Goal: Information Seeking & Learning: Learn about a topic

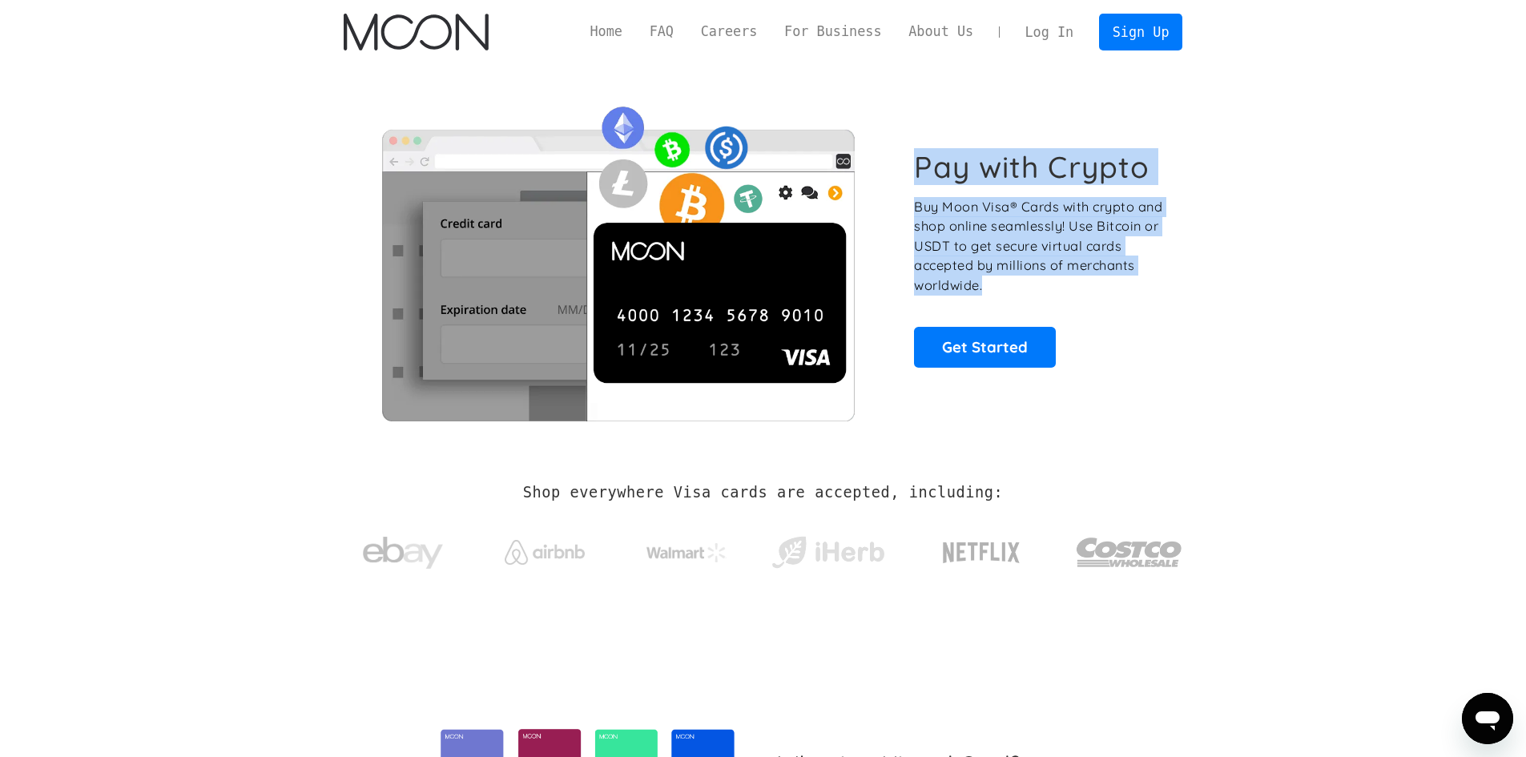
drag, startPoint x: 909, startPoint y: 170, endPoint x: 1114, endPoint y: 277, distance: 231.5
click at [1114, 277] on div "Pay with Crypto Buy Moon Visa® Cards with crypto and shop online seamlessly! Us…" at bounding box center [764, 257] width 840 height 325
click at [1104, 289] on p "Buy Moon Visa® Cards with crypto and shop online seamlessly! Use Bitcoin or USD…" at bounding box center [1039, 246] width 251 height 99
click at [1094, 294] on div at bounding box center [1094, 294] width 0 height 0
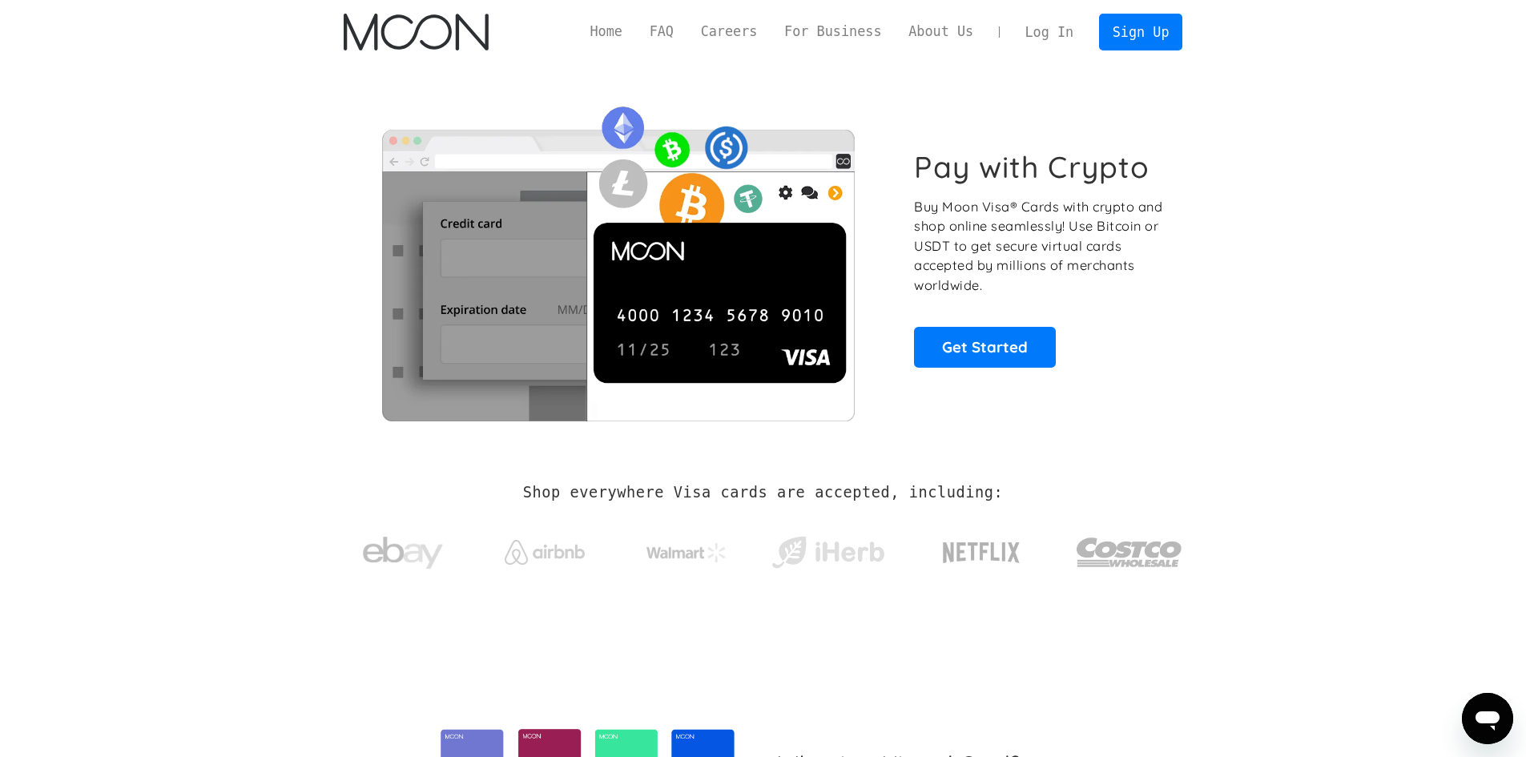
click at [369, 49] on img "home" at bounding box center [416, 32] width 145 height 37
click at [687, 31] on link "FAQ" at bounding box center [661, 32] width 51 height 20
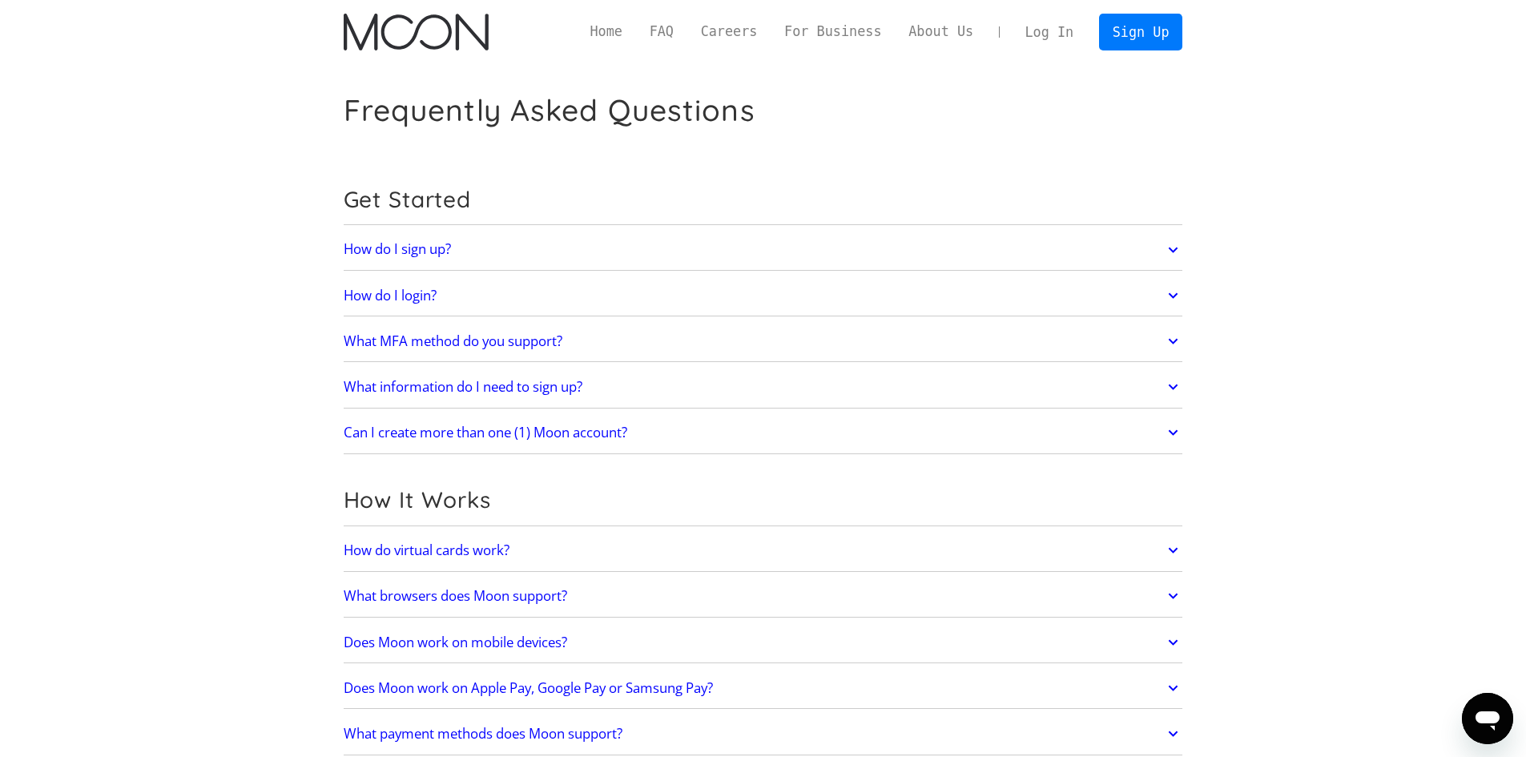
click at [367, 249] on h2 "How do I sign up?" at bounding box center [397, 249] width 107 height 16
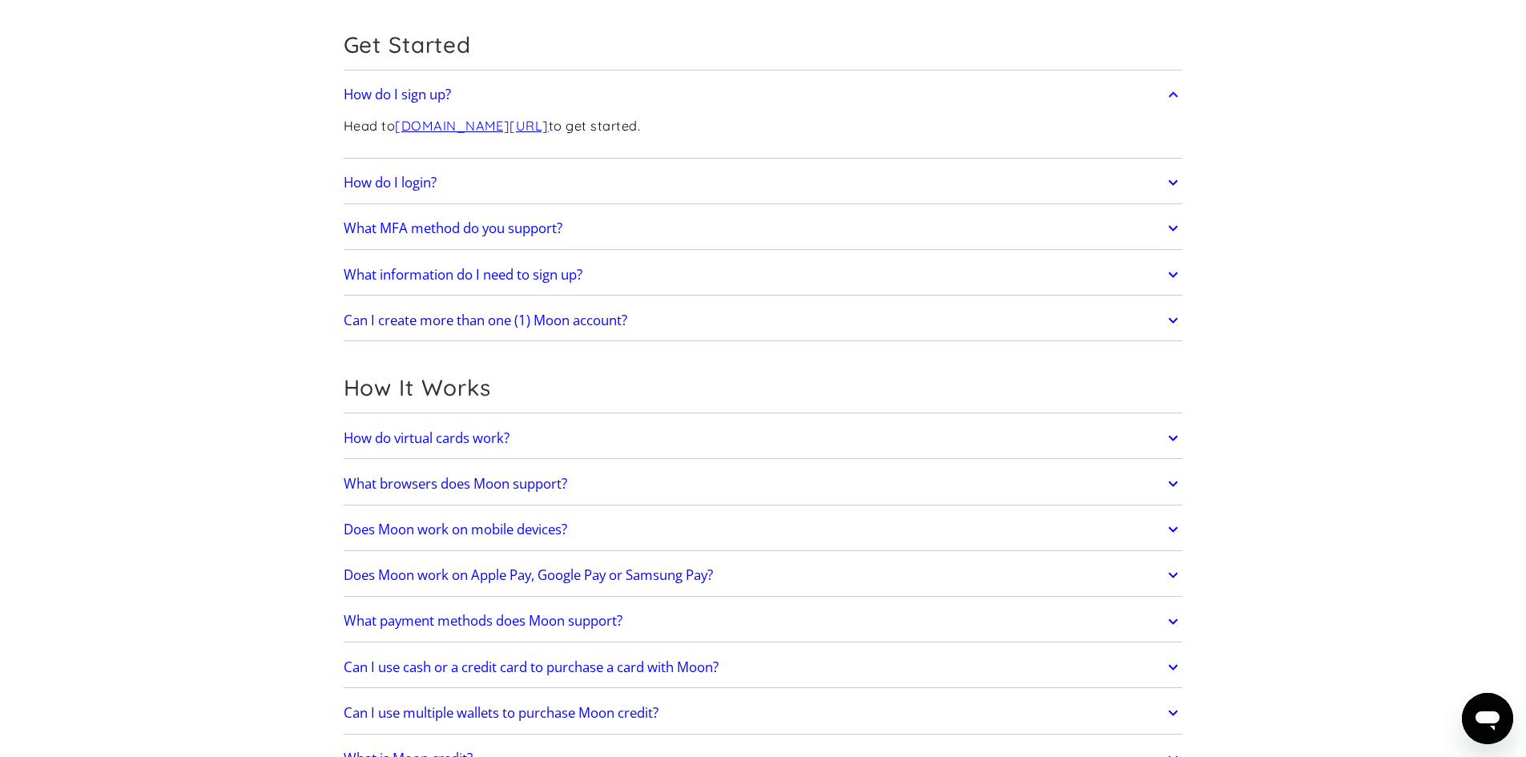
scroll to position [160, 0]
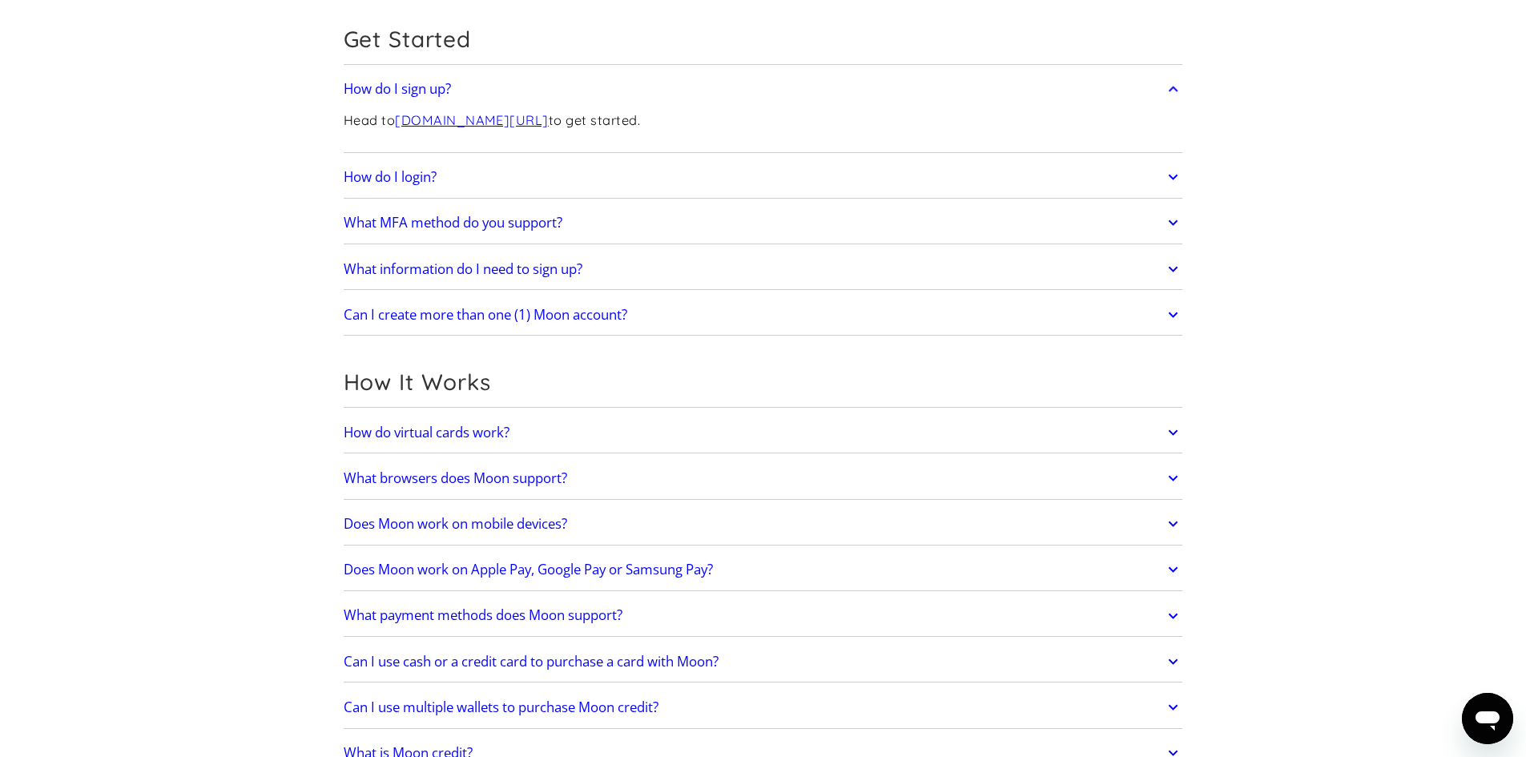
click at [417, 518] on h2 "Does Moon work on mobile devices?" at bounding box center [456, 524] width 224 height 16
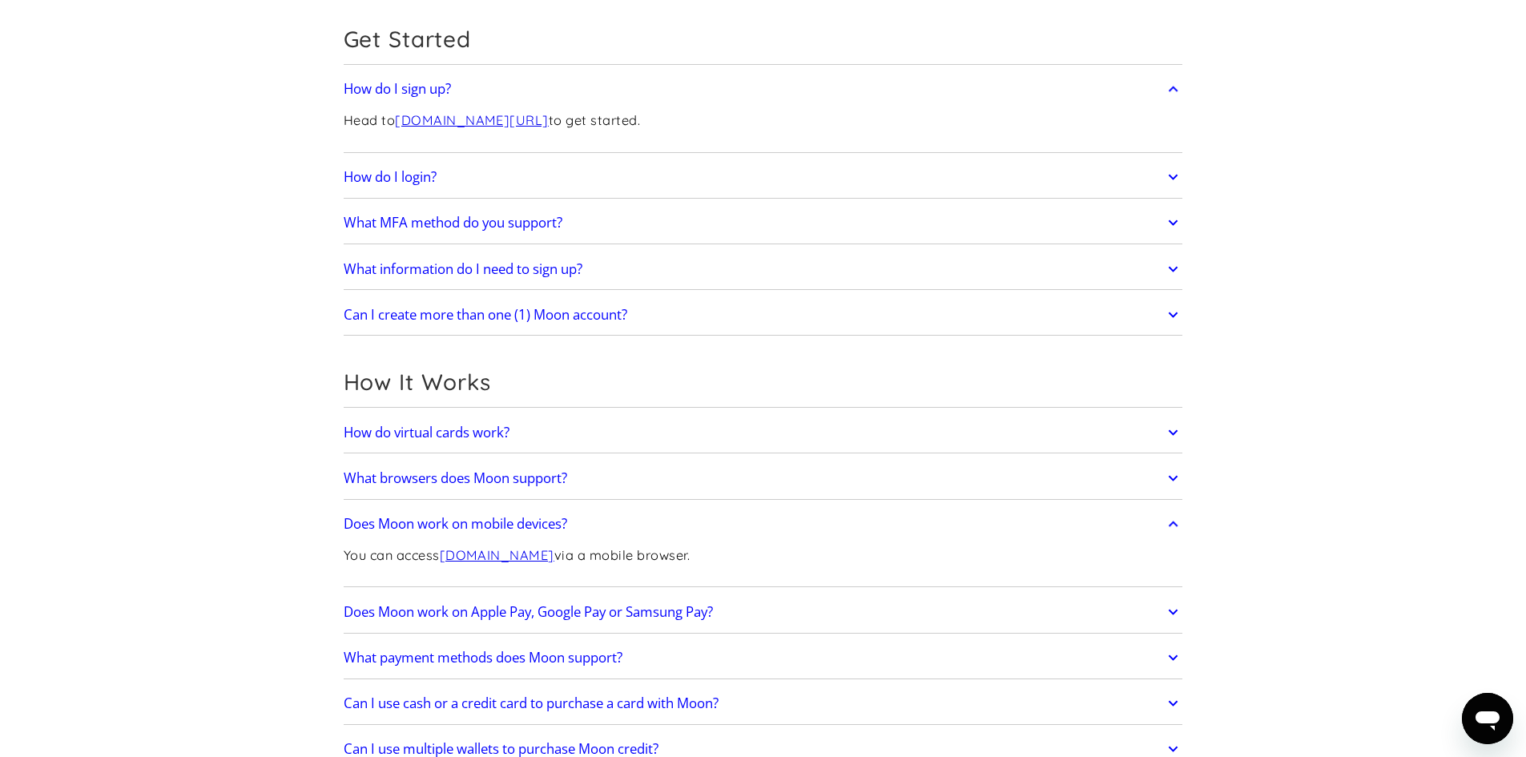
click at [381, 431] on h2 "How do virtual cards work?" at bounding box center [427, 433] width 166 height 16
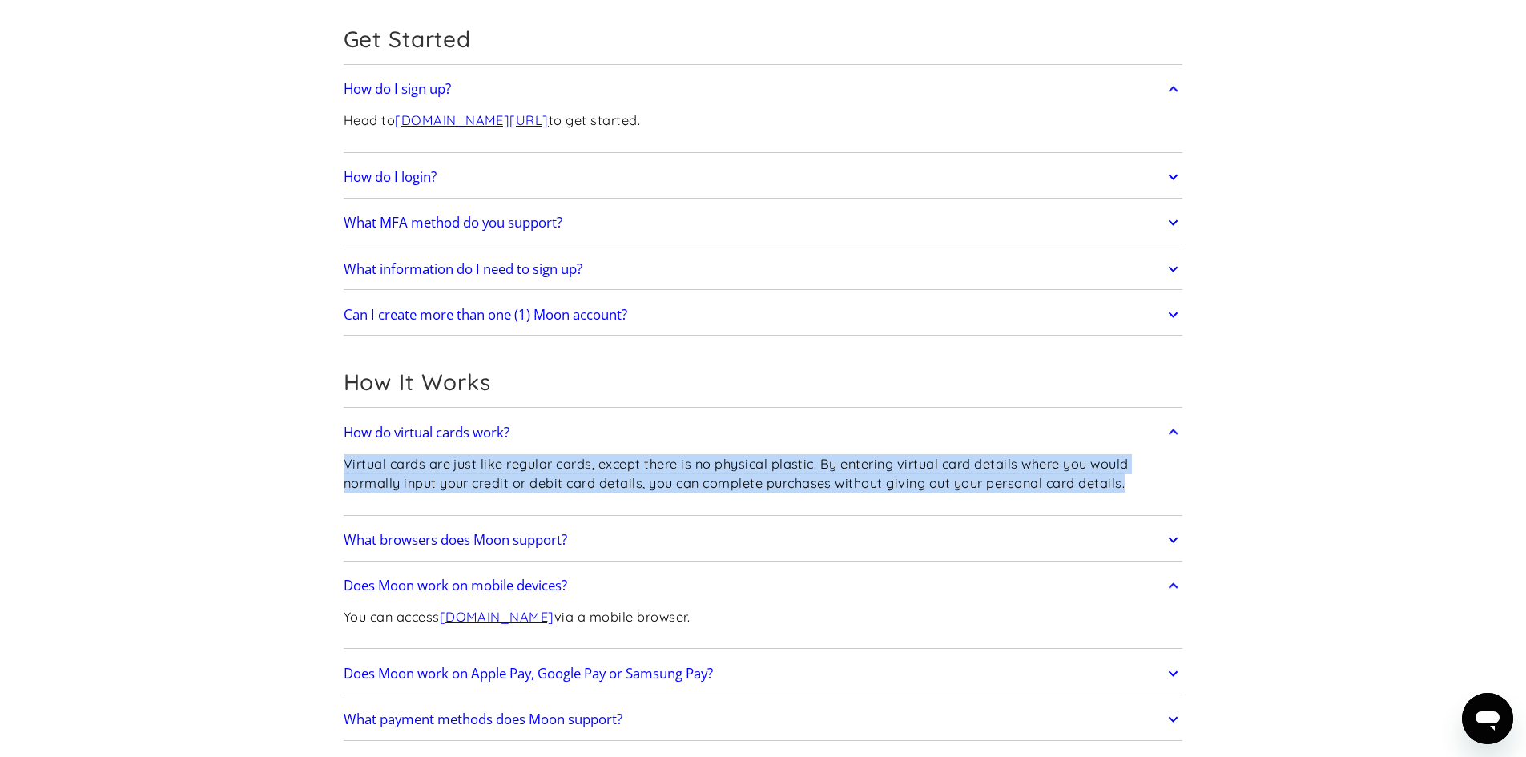
drag, startPoint x: 331, startPoint y: 468, endPoint x: 1152, endPoint y: 500, distance: 821.9
click at [976, 487] on p "Virtual cards are just like regular cards, except there is no physical plastic.…" at bounding box center [764, 473] width 840 height 39
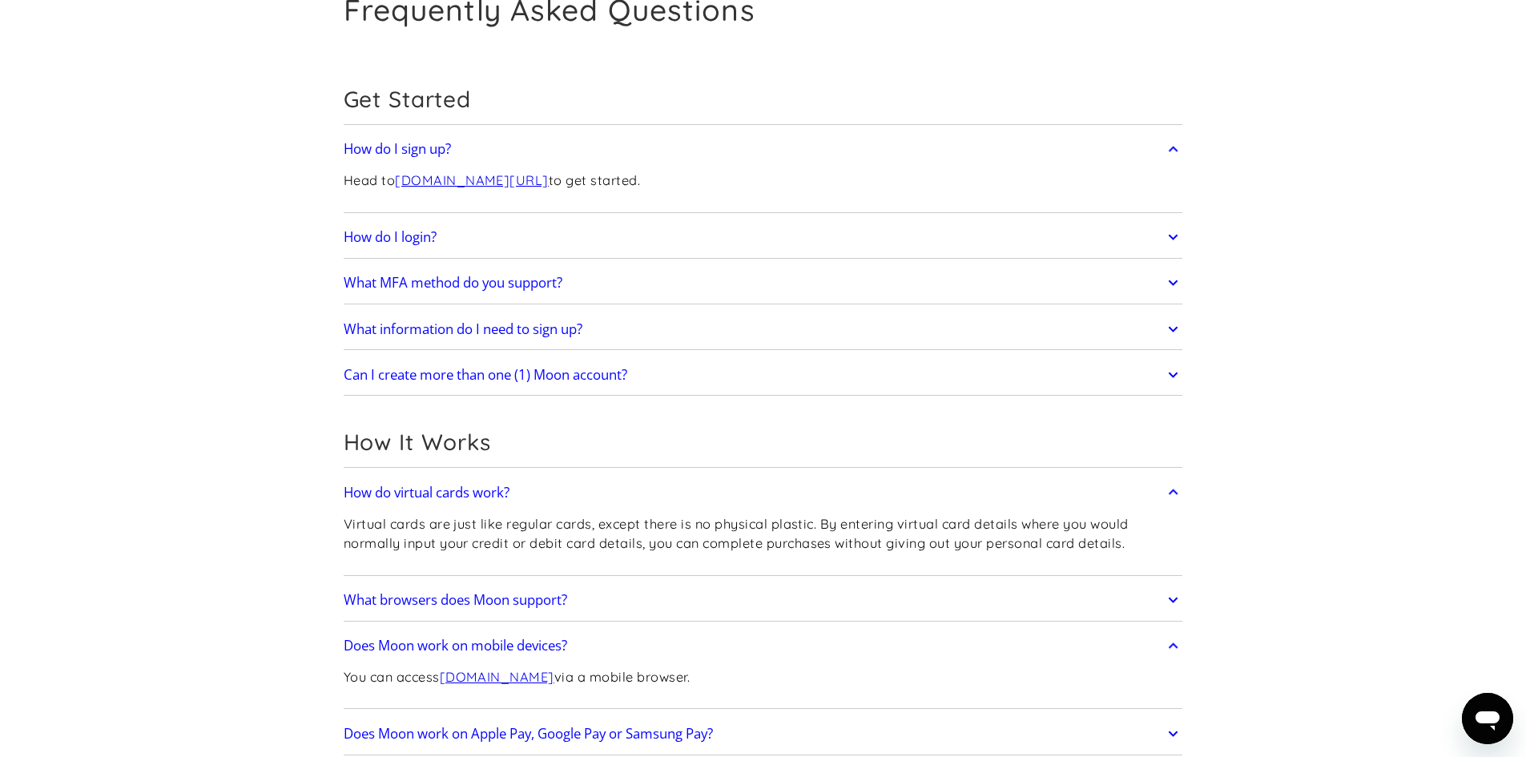
scroll to position [0, 0]
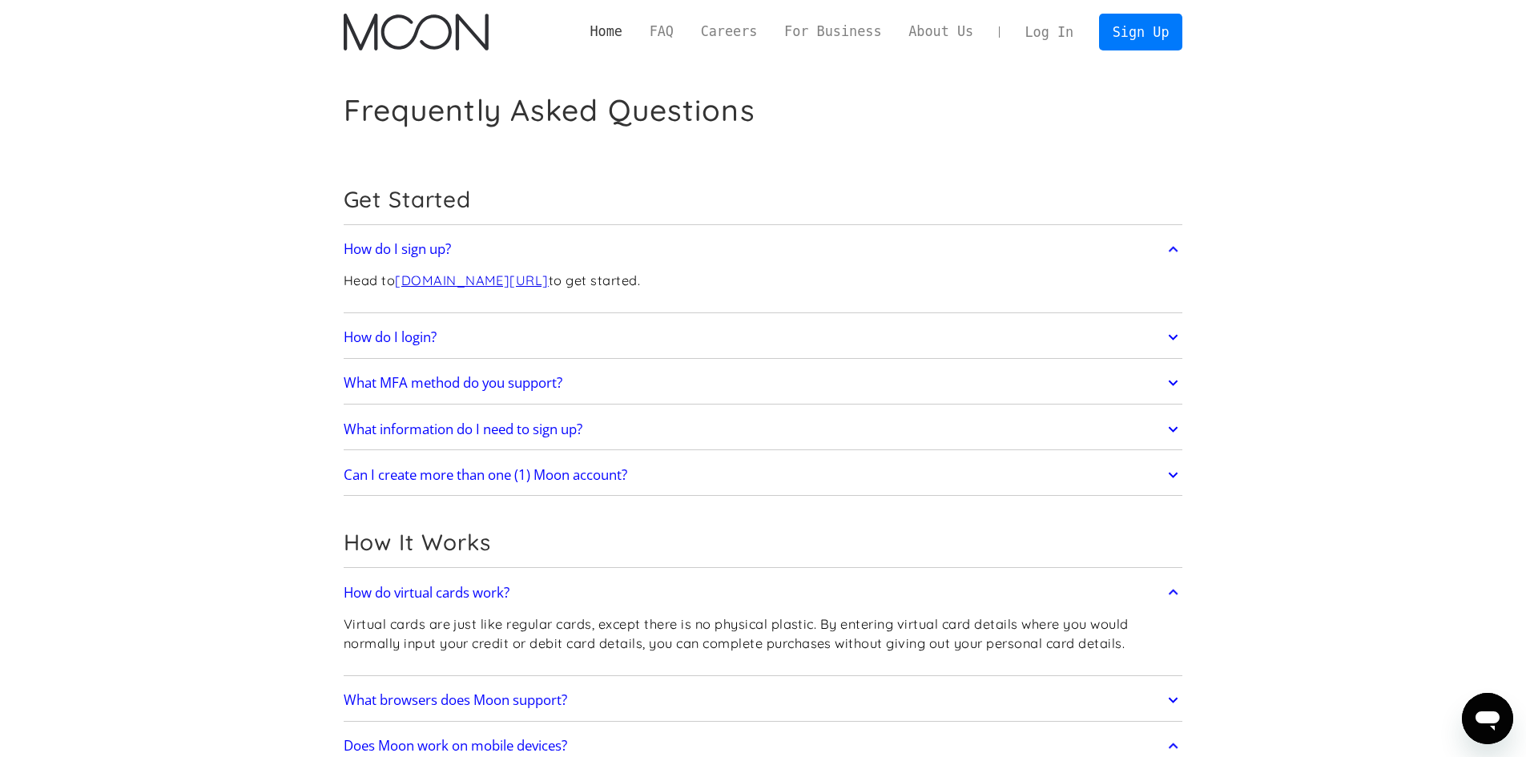
click at [629, 27] on link "Home" at bounding box center [606, 32] width 59 height 20
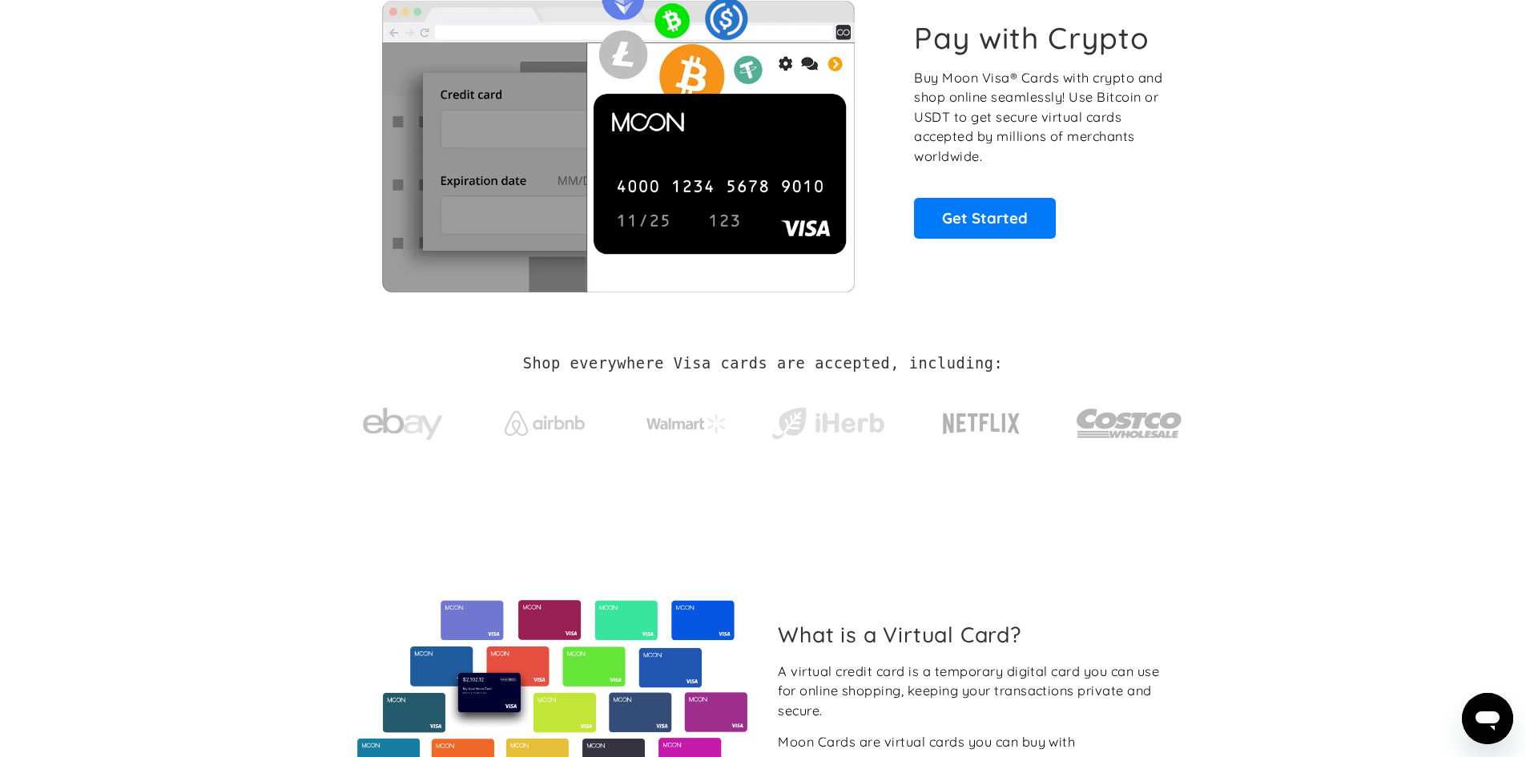
scroll to position [240, 0]
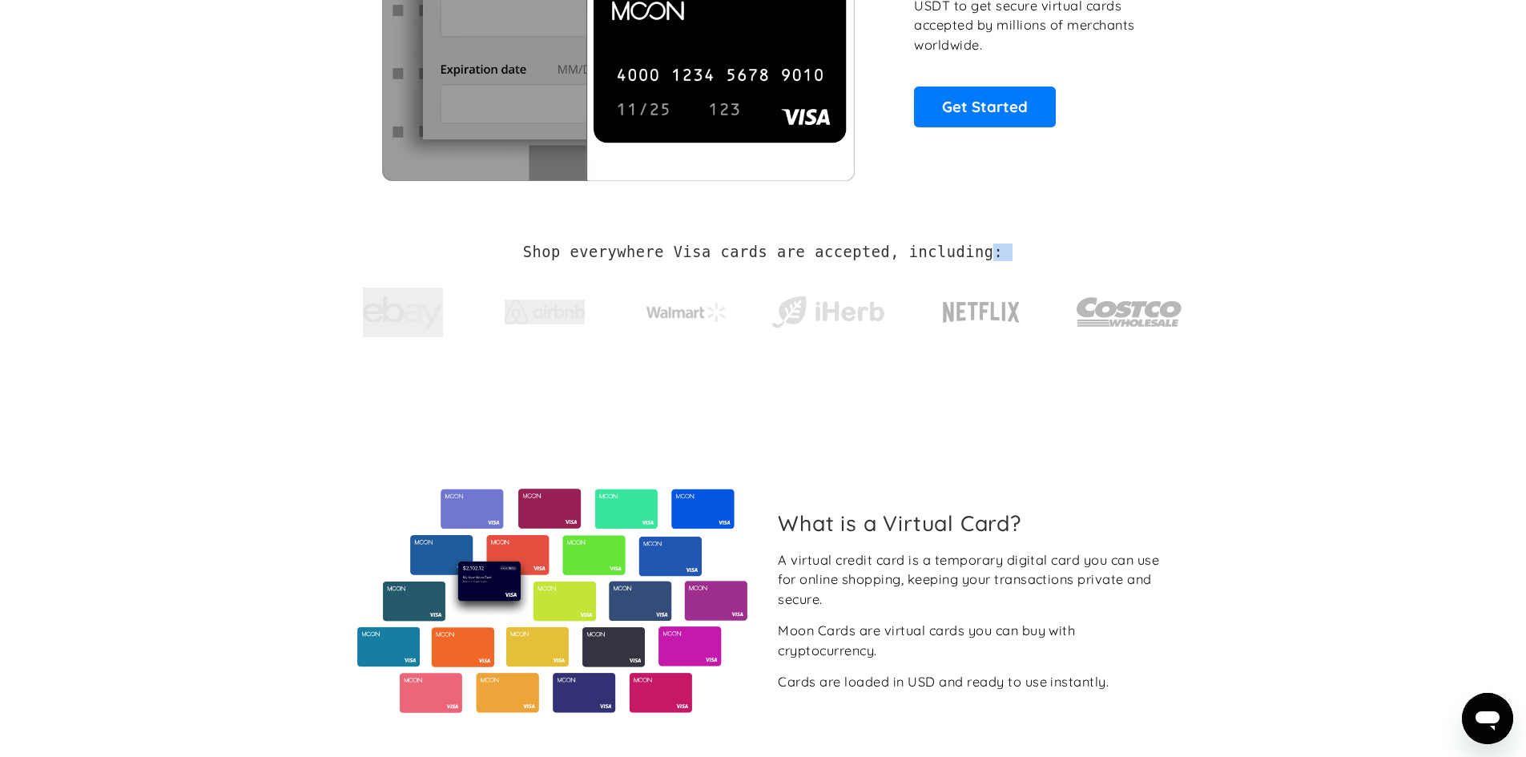
drag, startPoint x: 525, startPoint y: 249, endPoint x: 977, endPoint y: 244, distance: 452.7
click at [977, 244] on div "Shop everywhere Visa cards are accepted, including:" at bounding box center [764, 297] width 840 height 107
click at [549, 247] on h2 "Shop everywhere Visa cards are accepted, including:" at bounding box center [763, 253] width 480 height 18
drag, startPoint x: 542, startPoint y: 248, endPoint x: 992, endPoint y: 252, distance: 449.5
click at [992, 252] on div "Shop everywhere Visa cards are accepted, including:" at bounding box center [764, 297] width 840 height 107
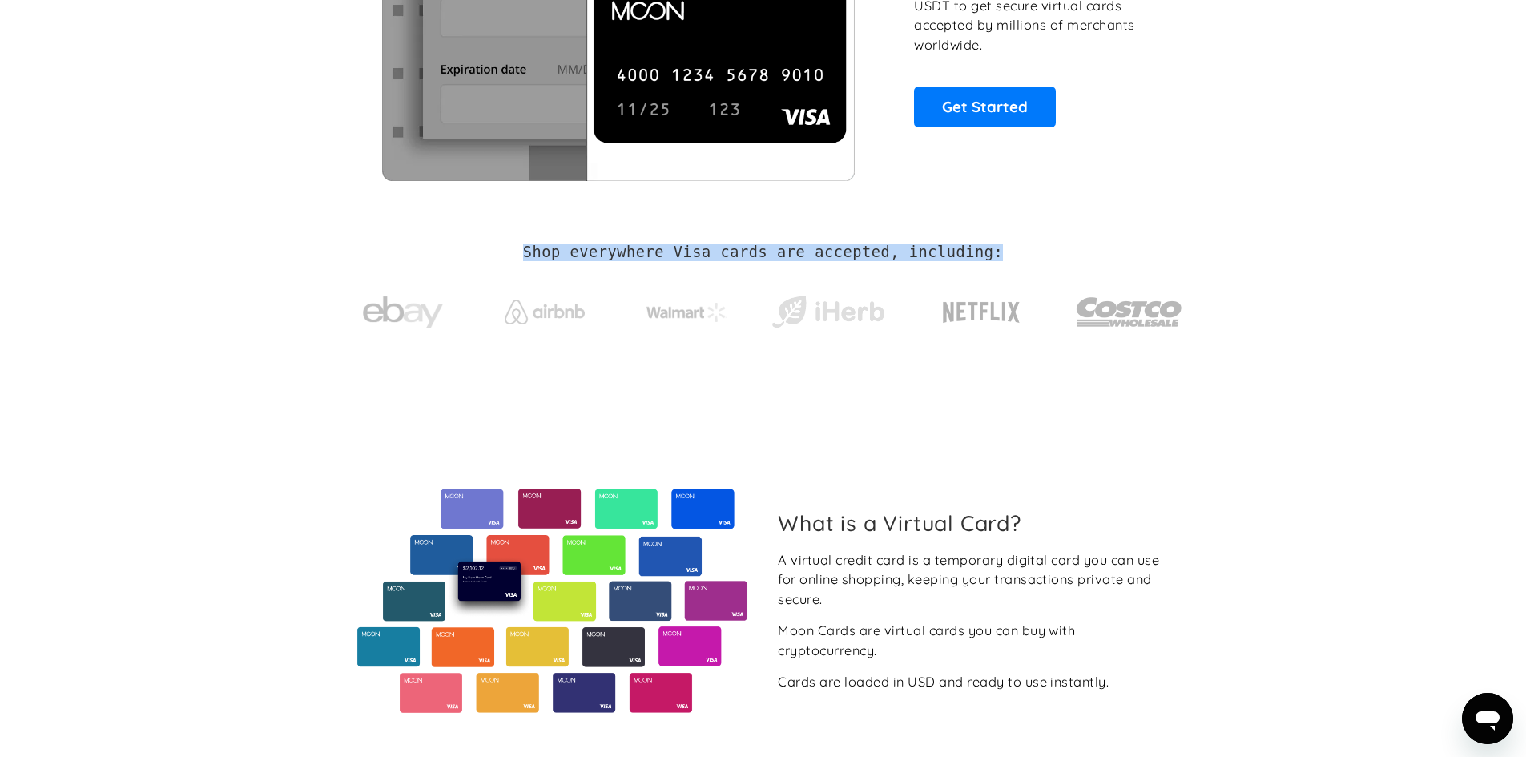
click at [981, 262] on div at bounding box center [981, 262] width 0 height 0
click at [300, 433] on section "What is a Virtual Card? A virtual credit card is a temporary digital card you c…" at bounding box center [763, 601] width 1526 height 439
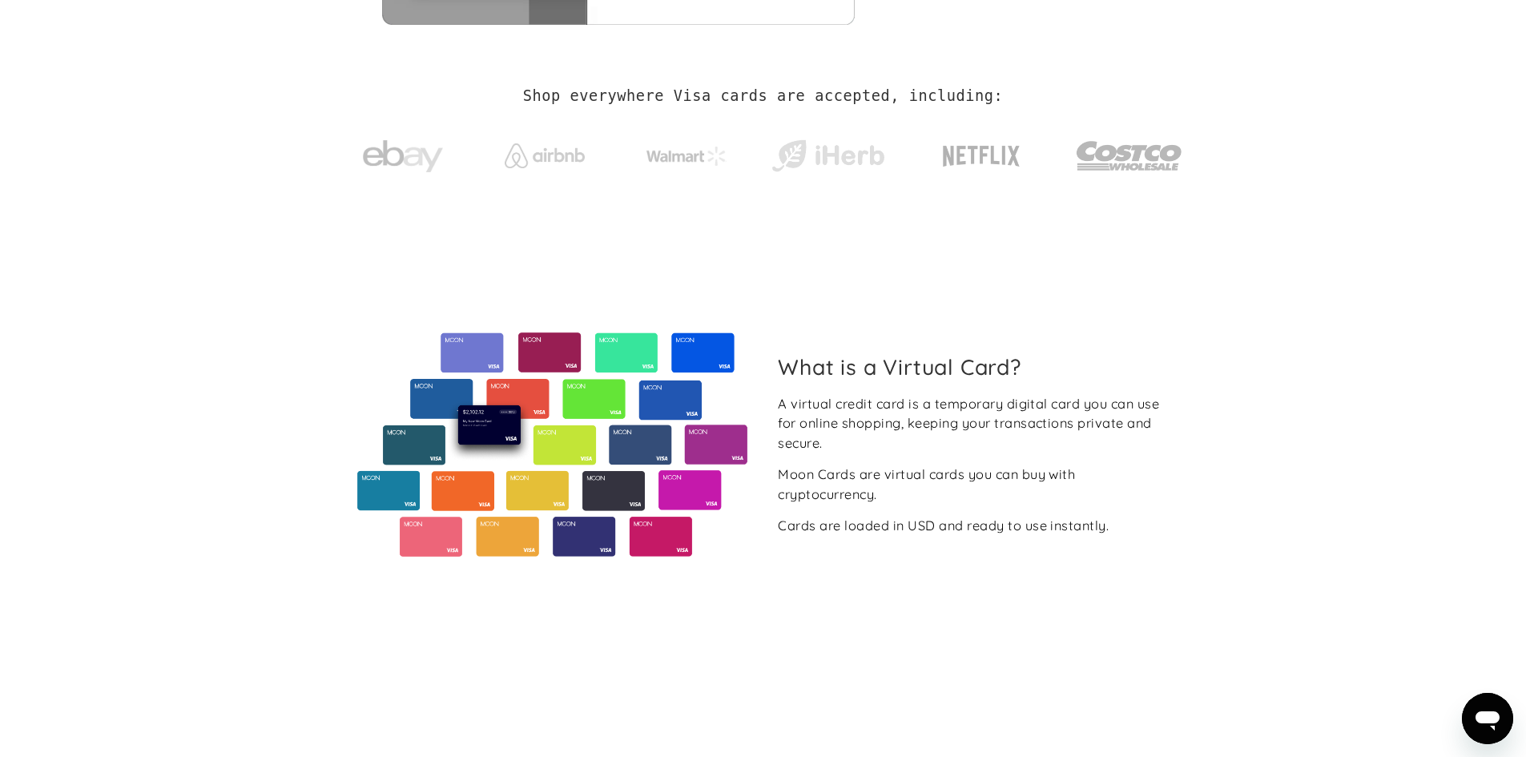
scroll to position [401, 0]
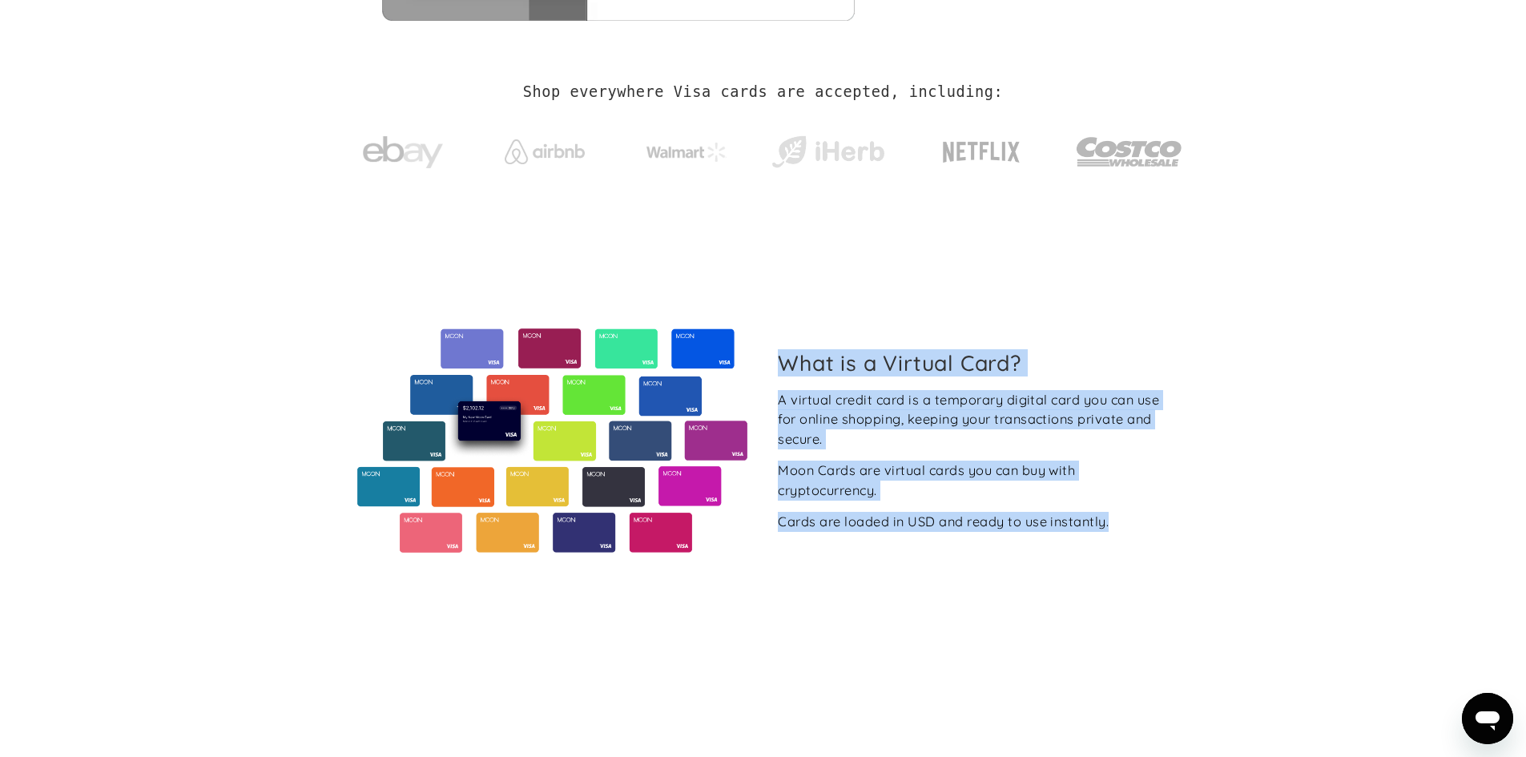
drag, startPoint x: 782, startPoint y: 360, endPoint x: 1145, endPoint y: 542, distance: 406.3
click at [1145, 542] on div "What is a Virtual Card? A virtual credit card is a temporary digital card you c…" at bounding box center [764, 440] width 840 height 224
click at [943, 399] on div "A virtual credit card is a temporary digital card you can use for online shoppi…" at bounding box center [974, 419] width 392 height 59
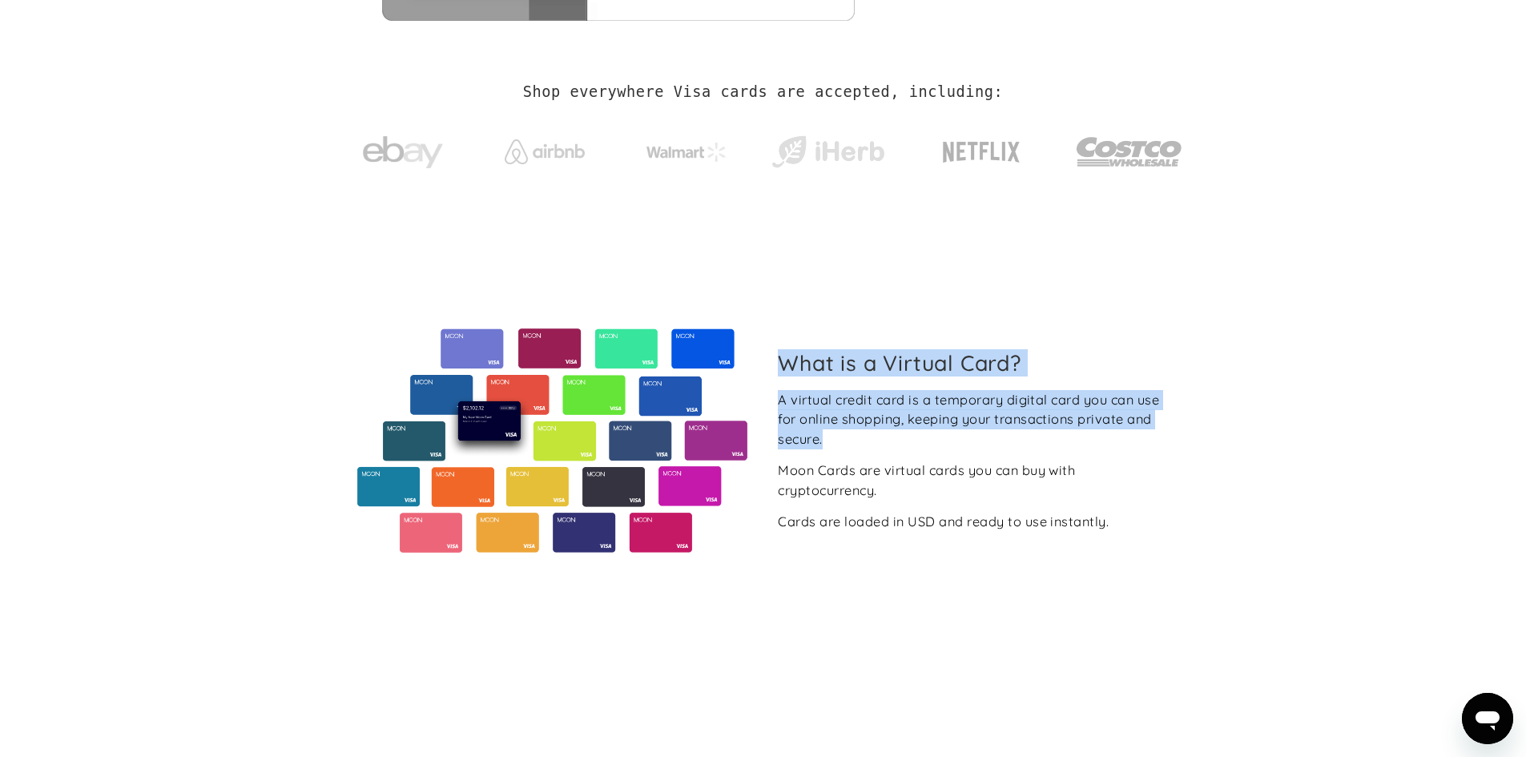
drag, startPoint x: 781, startPoint y: 368, endPoint x: 1131, endPoint y: 430, distance: 355.7
click at [1131, 430] on div "What is a Virtual Card? A virtual credit card is a temporary digital card you c…" at bounding box center [973, 441] width 417 height 182
click at [1121, 448] on div at bounding box center [1121, 448] width 0 height 0
click at [1371, 445] on section "What is a Virtual Card? A virtual credit card is a temporary digital card you c…" at bounding box center [763, 441] width 1526 height 439
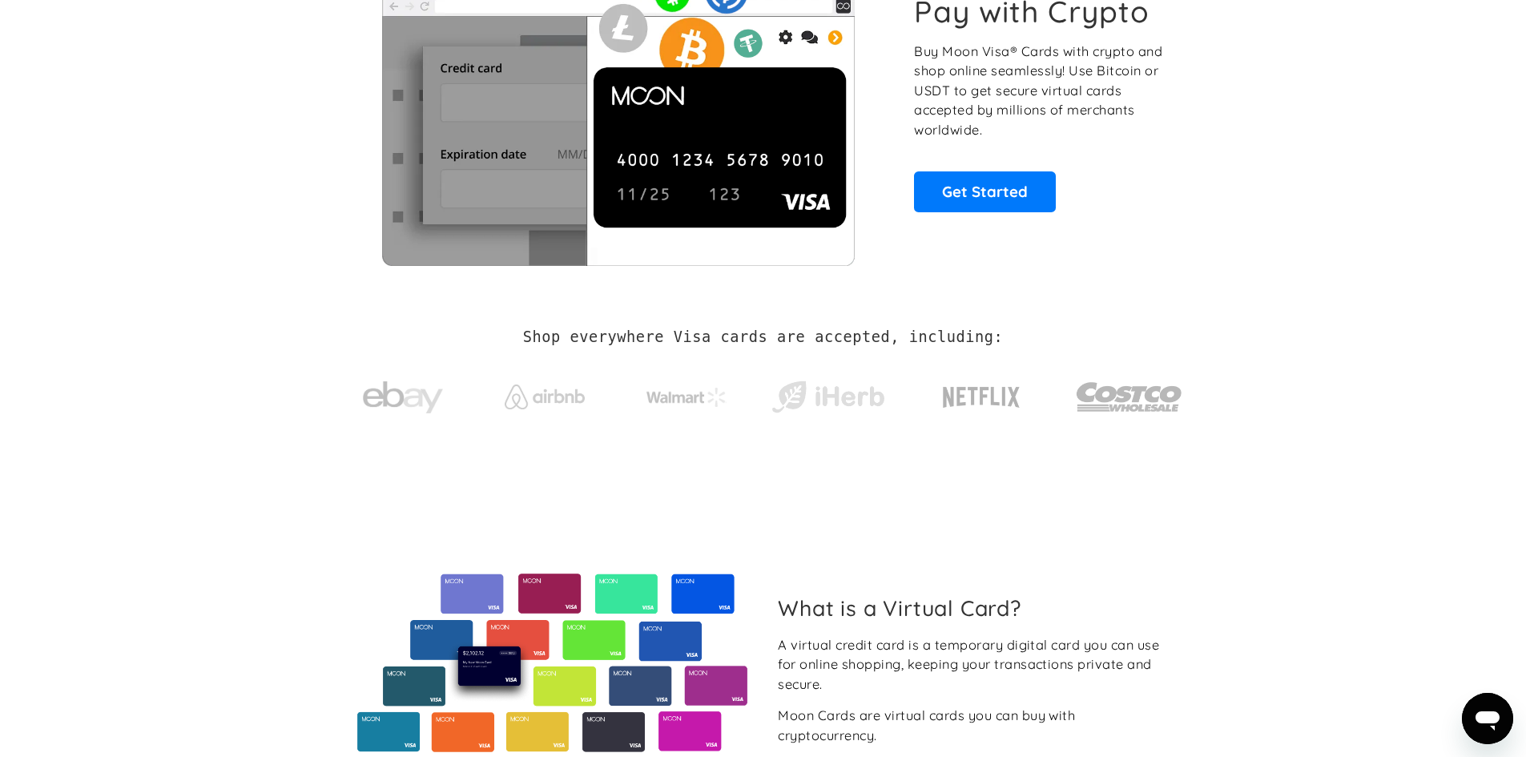
scroll to position [0, 0]
